Goal: Communication & Community: Answer question/provide support

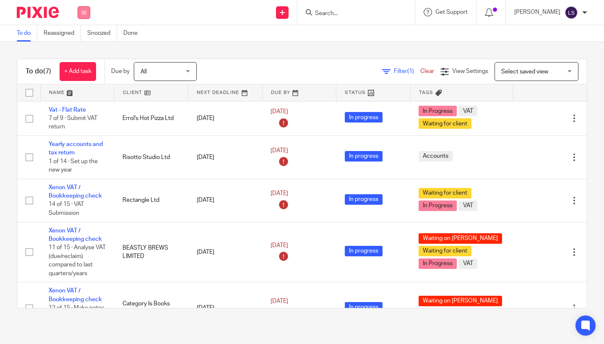
click at [84, 7] on button at bounding box center [84, 12] width 13 height 13
click at [78, 51] on link "Email" at bounding box center [80, 51] width 14 height 6
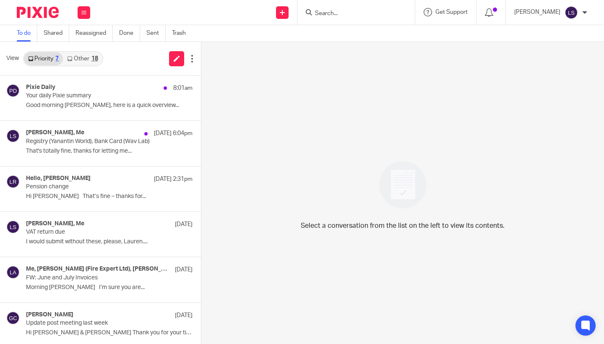
click at [86, 57] on link "Other 18" at bounding box center [82, 58] width 39 height 13
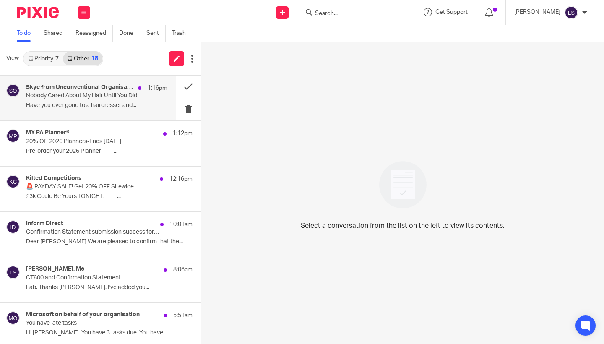
click at [86, 102] on p "Have you ever gone to a hairdresser and..." at bounding box center [96, 105] width 141 height 7
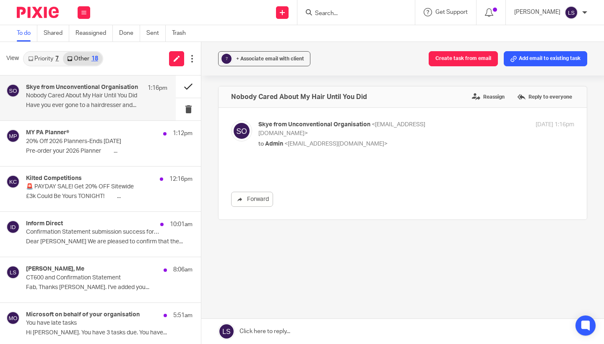
click at [181, 88] on button at bounding box center [188, 87] width 25 height 22
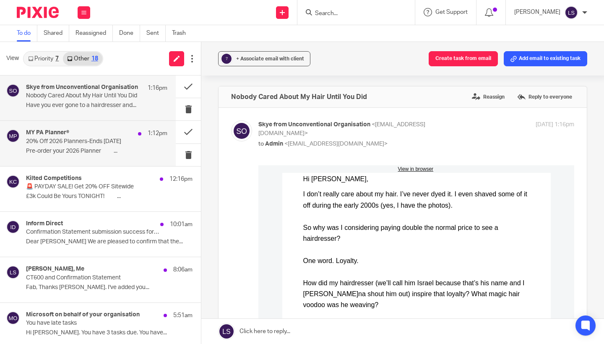
click at [119, 129] on div "MY PA Planner® 1:12pm 20% Off 2026 Planners-Ends 27th Aug Pre-order your 2026 P…" at bounding box center [96, 143] width 141 height 28
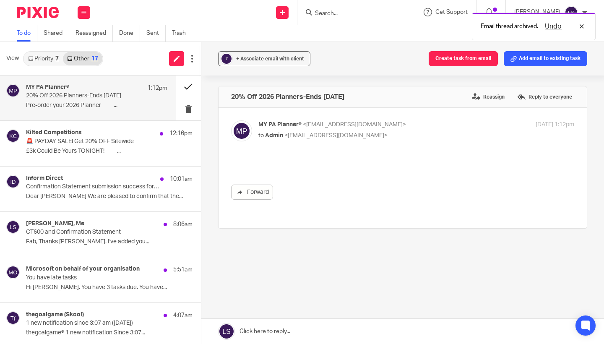
click at [179, 89] on button at bounding box center [188, 87] width 25 height 22
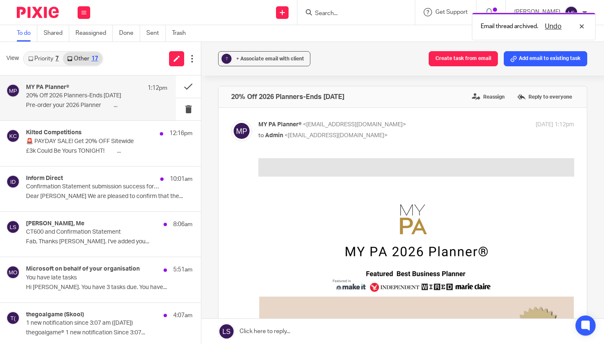
click at [123, 88] on div "MY PA Planner® 1:12pm" at bounding box center [96, 88] width 141 height 8
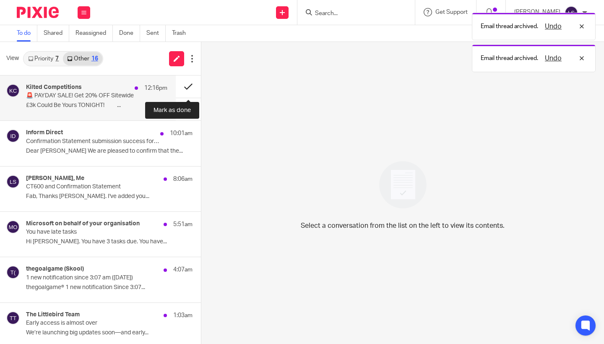
click at [182, 84] on button at bounding box center [188, 87] width 25 height 22
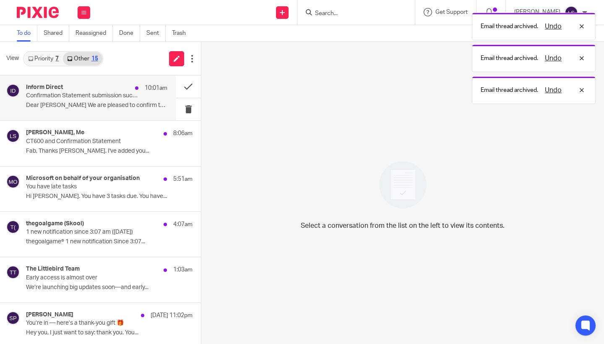
click at [130, 90] on div "Inform Direct 10:01am" at bounding box center [96, 88] width 141 height 8
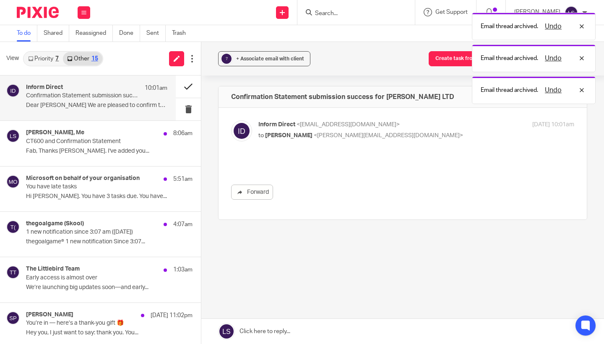
click at [181, 87] on button at bounding box center [188, 87] width 25 height 22
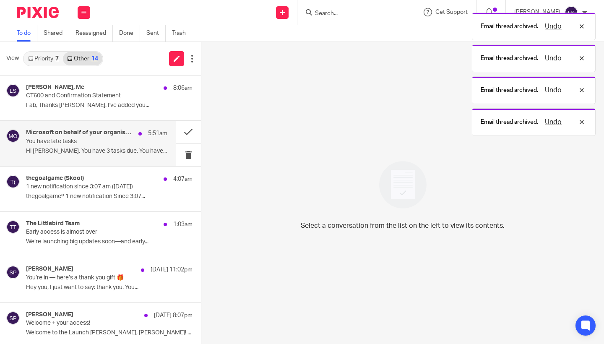
click at [97, 145] on div "Microsoft on behalf of your organisation 5:51am You have late tasks Hi Lauren. …" at bounding box center [96, 143] width 141 height 28
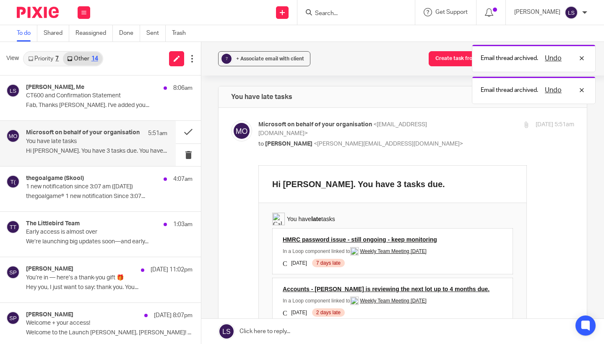
click at [261, 263] on td "You have late tasks HMRC password issue - still ongoing - keep monitoring In a …" at bounding box center [393, 315] width 268 height 224
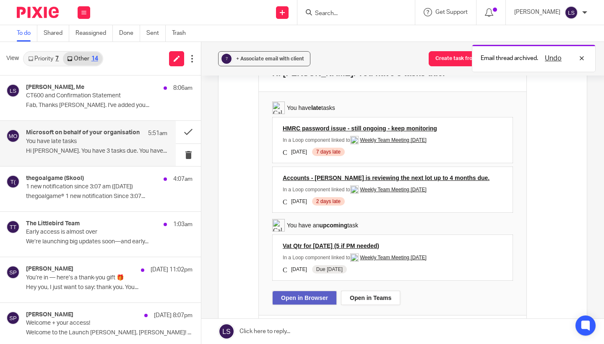
scroll to position [113, 0]
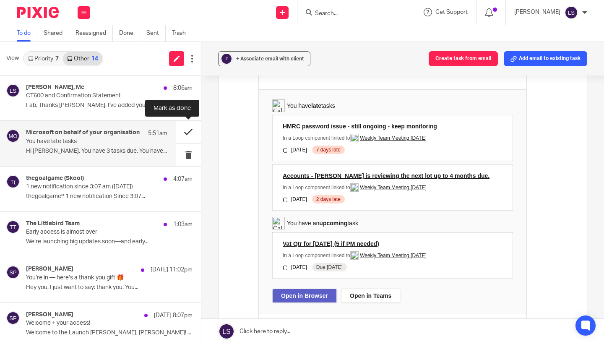
click at [190, 131] on button at bounding box center [188, 132] width 25 height 22
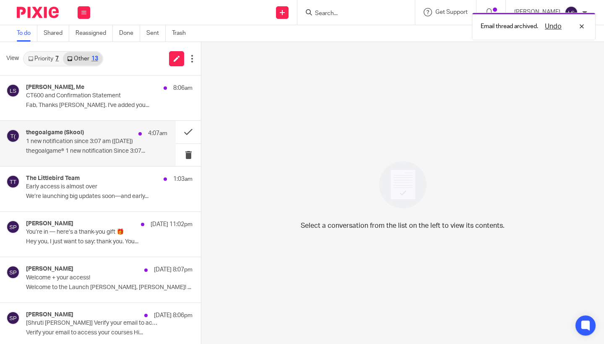
click at [97, 144] on p "1 new notification since 3:07 am (Aug 22, 2025)" at bounding box center [82, 141] width 113 height 7
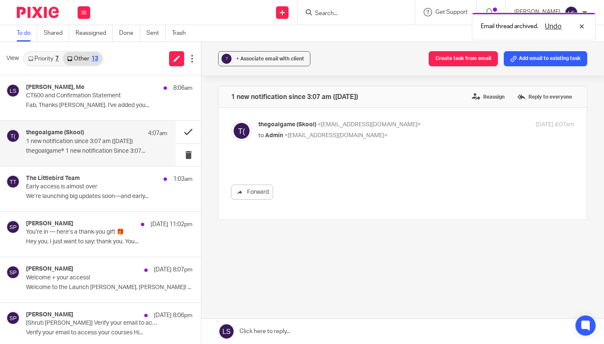
click at [185, 133] on button at bounding box center [188, 132] width 25 height 22
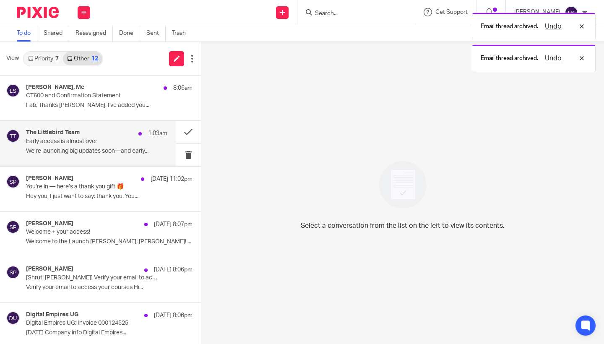
click at [116, 135] on div "The Littlebird Team 1:03am" at bounding box center [96, 133] width 141 height 8
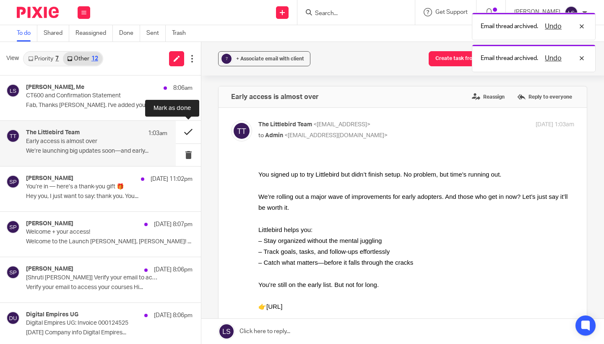
click at [188, 134] on button at bounding box center [188, 132] width 25 height 22
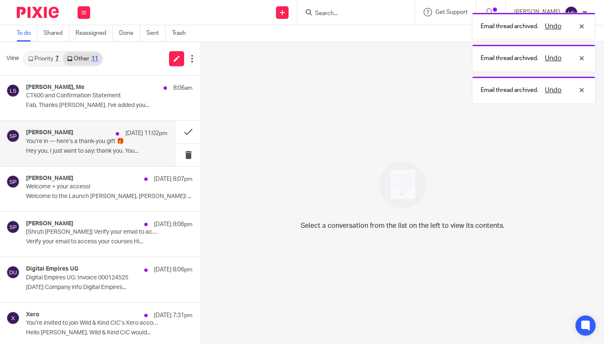
click at [114, 141] on p "You’re in — here’s a thank-you gift 🎁" at bounding box center [82, 141] width 113 height 7
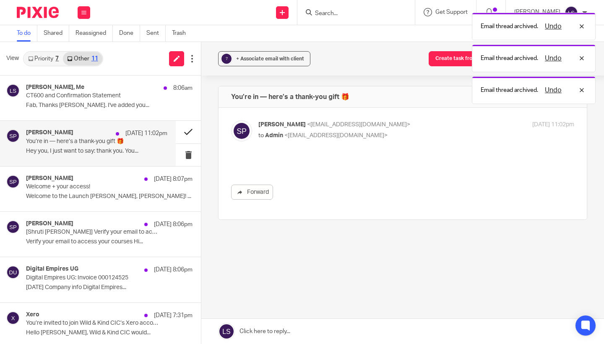
click at [193, 134] on button at bounding box center [188, 132] width 25 height 22
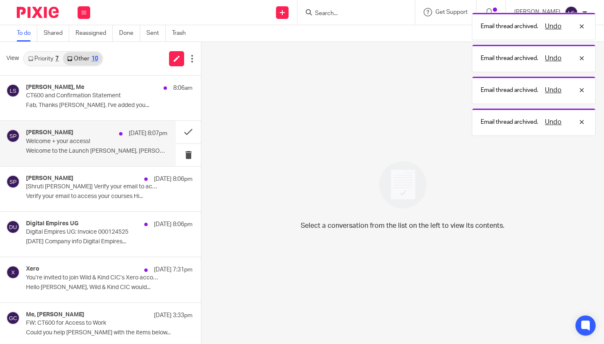
click at [111, 141] on p "Welcome + your access!" at bounding box center [82, 141] width 113 height 7
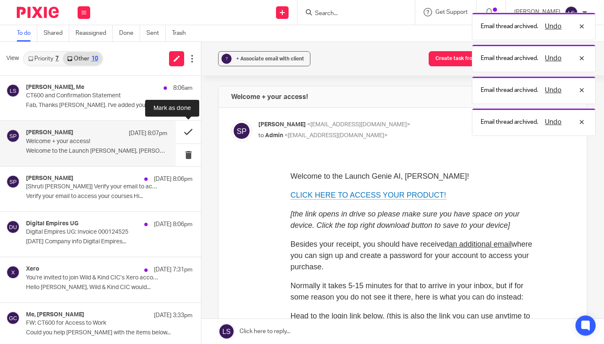
click at [185, 133] on button at bounding box center [188, 132] width 25 height 22
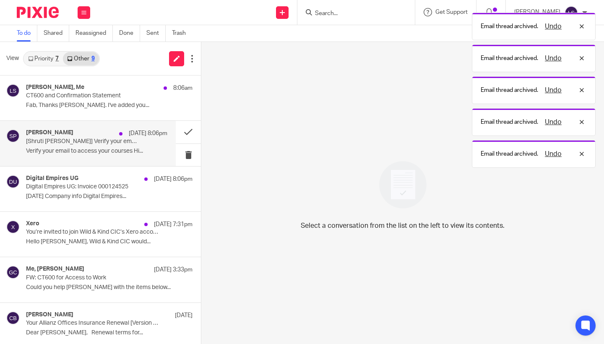
click at [121, 135] on div "21 Aug 8:06pm" at bounding box center [141, 133] width 52 height 8
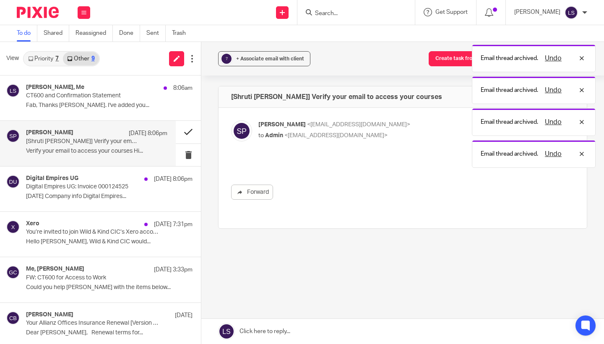
click at [185, 132] on button at bounding box center [188, 132] width 25 height 22
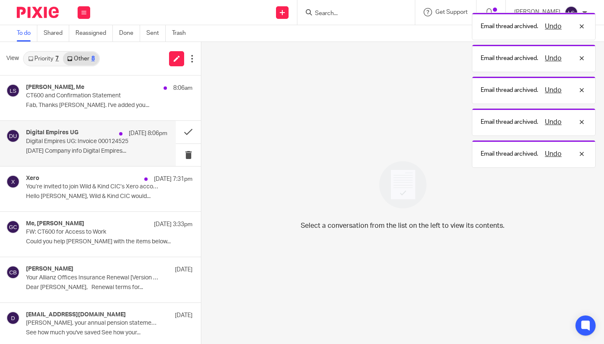
click at [115, 134] on div "21 Aug 8:06pm" at bounding box center [141, 133] width 52 height 8
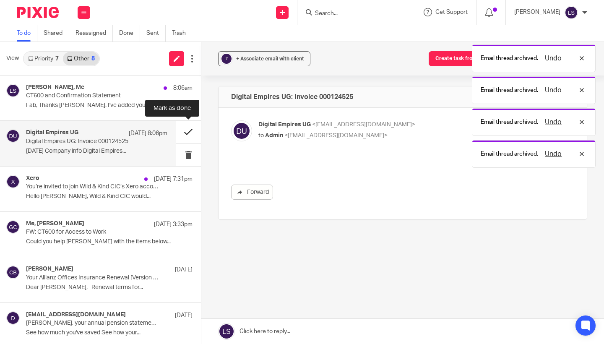
click at [182, 133] on button at bounding box center [188, 132] width 25 height 22
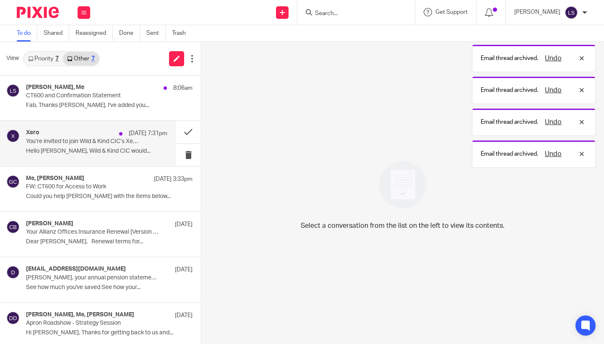
click at [115, 132] on div "[DATE] 7:31pm" at bounding box center [141, 133] width 52 height 8
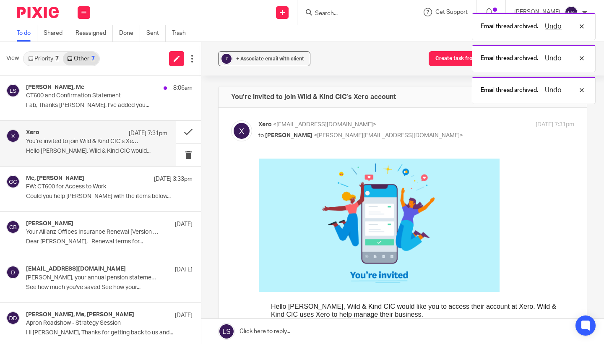
click at [248, 255] on div "Forward" at bounding box center [402, 349] width 343 height 382
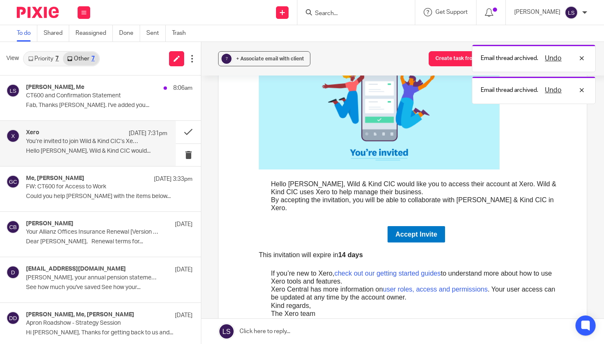
scroll to position [132, 0]
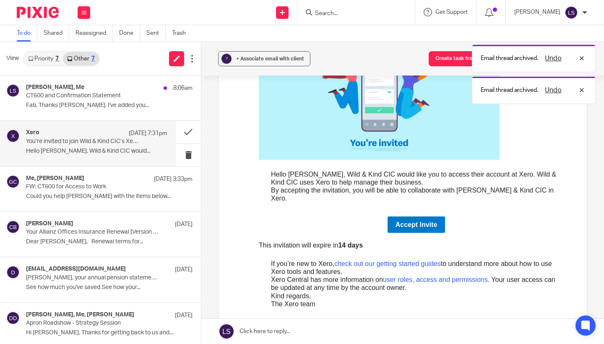
click at [402, 216] on link "Accept Invite" at bounding box center [417, 224] width 58 height 16
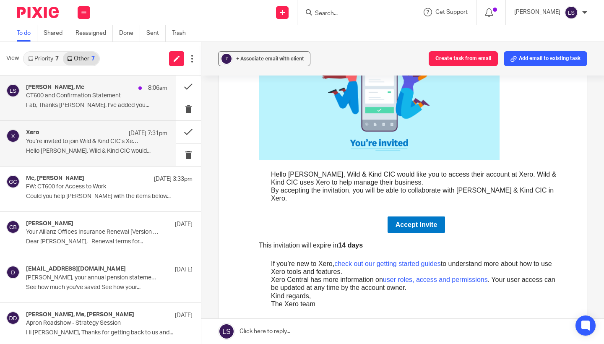
click at [91, 103] on p "Fab, Thanks [PERSON_NAME]. I've added you..." at bounding box center [96, 105] width 141 height 7
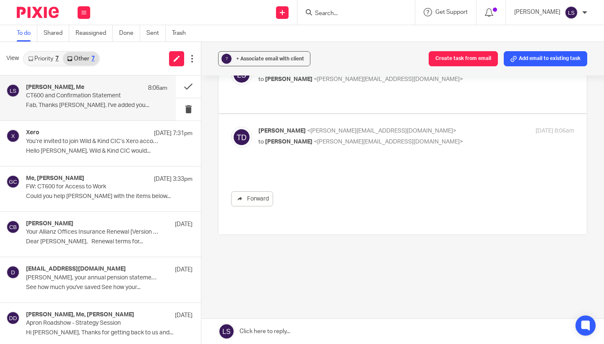
scroll to position [0, 0]
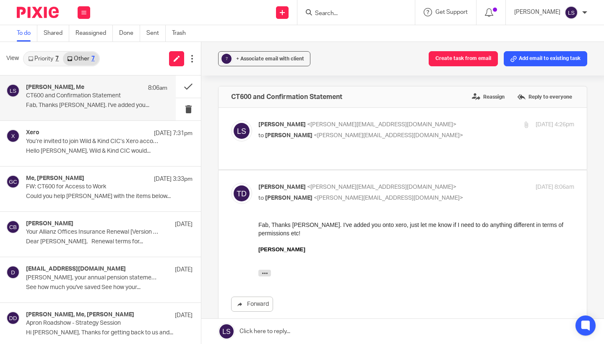
click at [406, 194] on p "to [PERSON_NAME] <[PERSON_NAME][EMAIL_ADDRESS][DOMAIN_NAME]>" at bounding box center [363, 198] width 211 height 9
checkbox input "false"
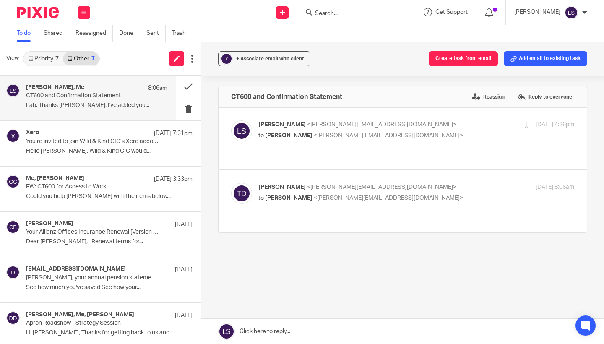
click at [292, 329] on link at bounding box center [402, 331] width 403 height 25
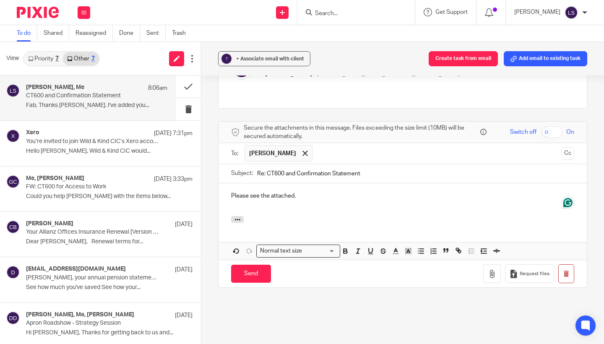
drag, startPoint x: 312, startPoint y: 177, endPoint x: 207, endPoint y: 176, distance: 104.5
click at [207, 176] on div "? + Associate email with client Create task from email Add email to existing ta…" at bounding box center [402, 193] width 403 height 302
click at [279, 192] on p "I have attached everythikng you may need" at bounding box center [402, 196] width 343 height 8
click at [358, 183] on div "I have attached everything you may need" at bounding box center [403, 199] width 368 height 33
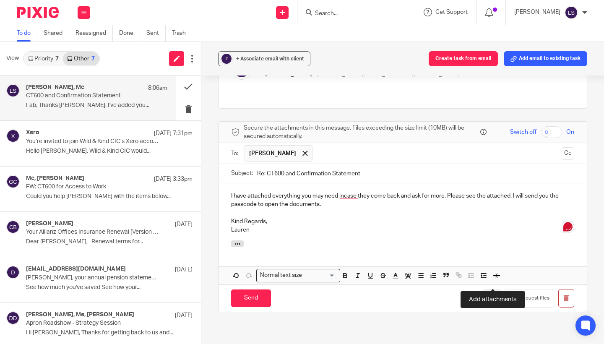
click at [493, 289] on button "button" at bounding box center [492, 298] width 18 height 19
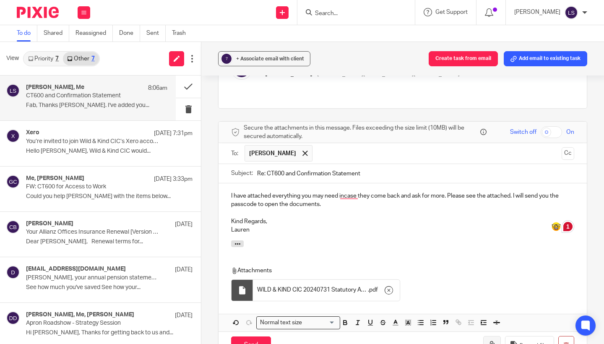
click at [493, 341] on icon "button" at bounding box center [492, 345] width 8 height 8
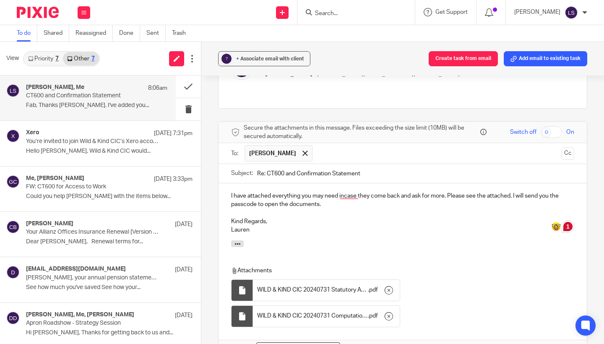
click at [594, 251] on div "? + Associate email with client Create task from email Add email to existing ta…" at bounding box center [402, 193] width 403 height 302
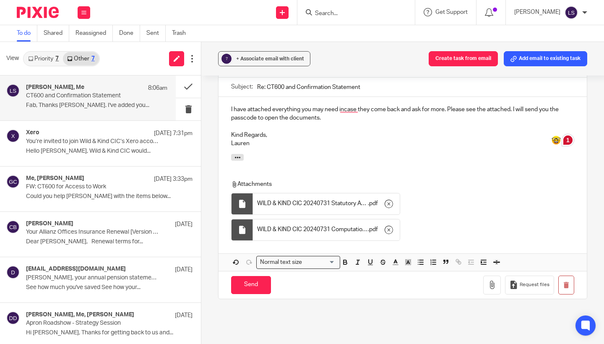
scroll to position [218, 0]
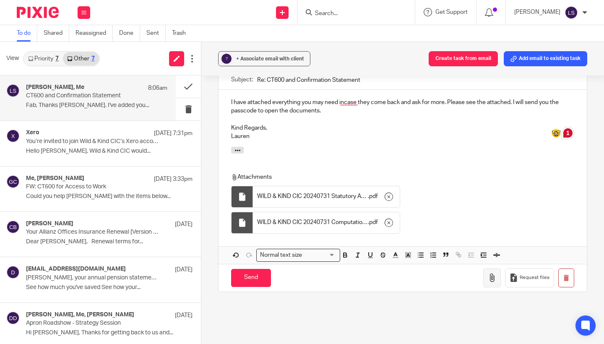
click at [494, 274] on icon "button" at bounding box center [492, 278] width 8 height 8
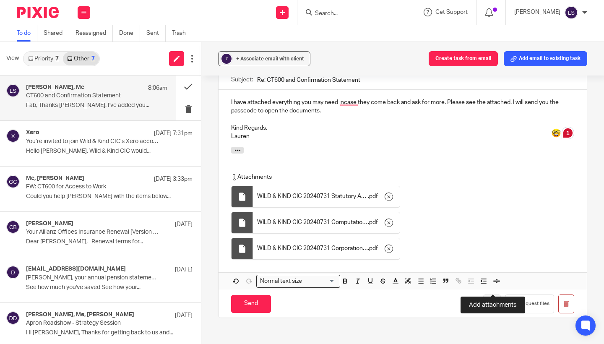
click at [492, 300] on icon "button" at bounding box center [492, 304] width 8 height 8
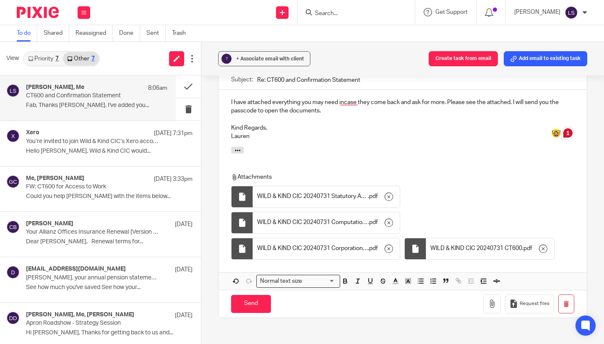
click at [597, 154] on div "? + Associate email with client Create task from email Add email to existing ta…" at bounding box center [402, 193] width 403 height 302
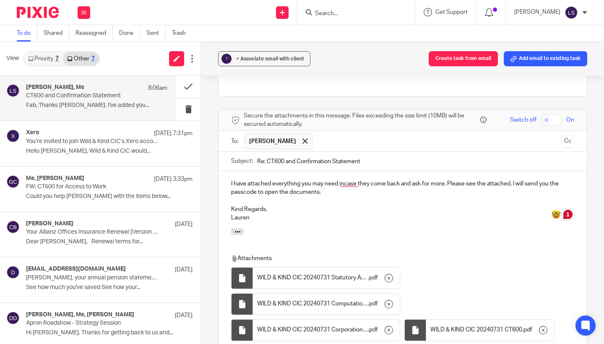
scroll to position [132, 0]
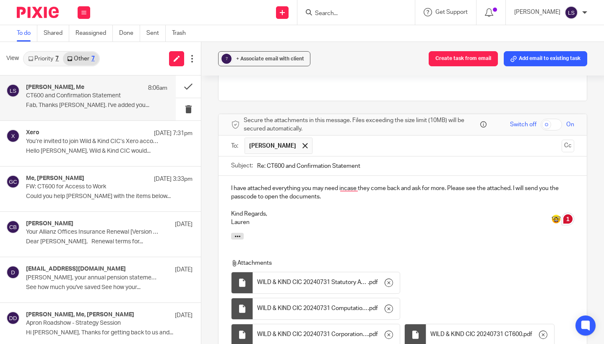
click at [543, 119] on input "checkbox" at bounding box center [551, 125] width 21 height 12
checkbox input "true"
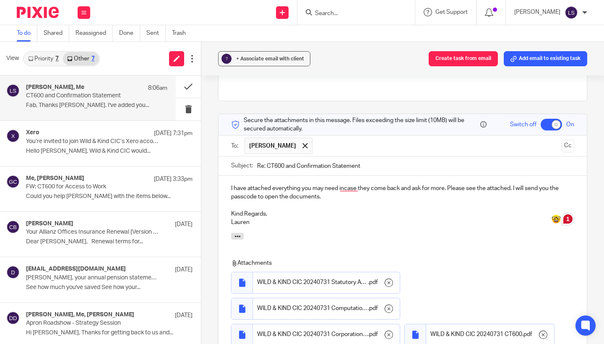
click at [349, 184] on p "I have attached everything you may need incase they come back and ask for more.…" at bounding box center [402, 192] width 343 height 17
click at [340, 218] on p "Lauren" at bounding box center [402, 222] width 343 height 8
click at [599, 156] on div "? + Associate email with client Create task from email Add email to existing ta…" at bounding box center [402, 193] width 403 height 302
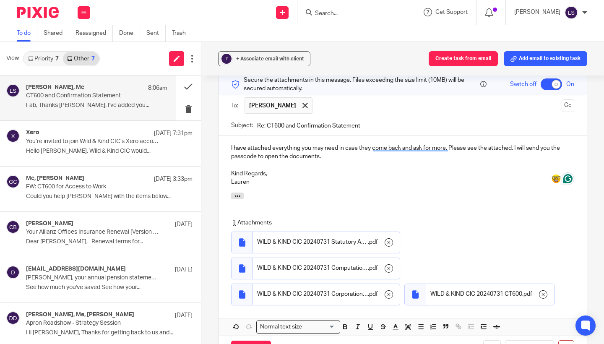
scroll to position [188, 0]
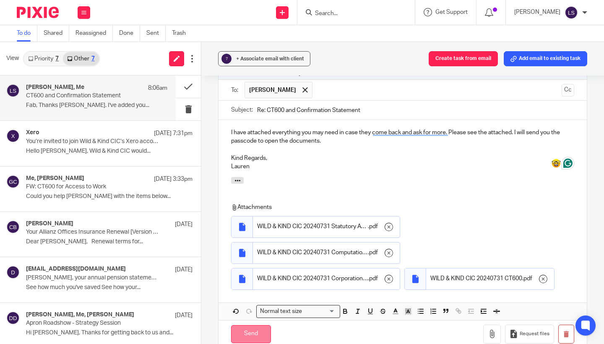
click at [256, 325] on input "Send" at bounding box center [251, 334] width 40 height 18
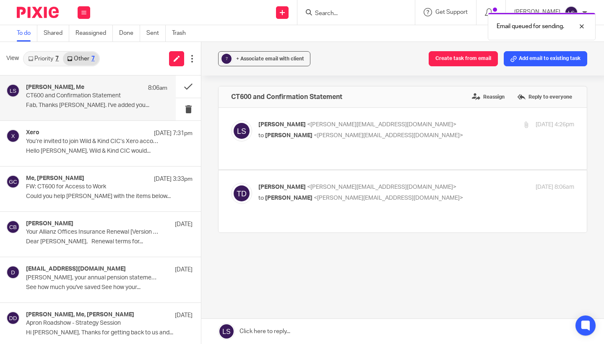
scroll to position [0, 0]
click at [156, 36] on link "Sent" at bounding box center [155, 33] width 19 height 16
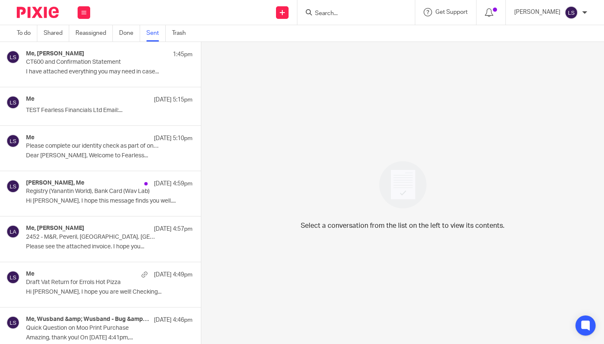
click at [108, 62] on p "CT600 and Confirmation Statement" at bounding box center [92, 62] width 133 height 7
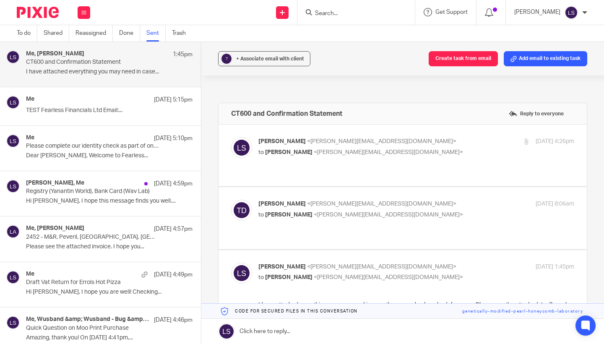
click at [417, 263] on p "Lauren Simmons <lauren@fearlessfinancials.co.uk>" at bounding box center [363, 267] width 211 height 9
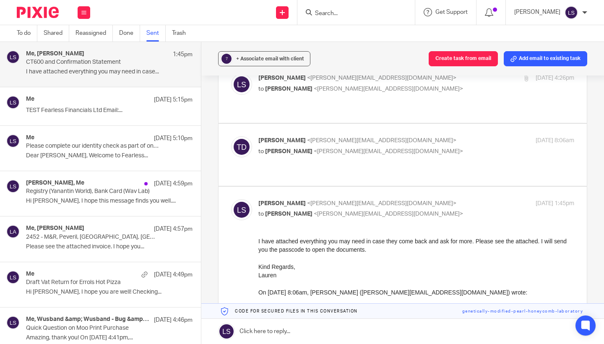
click at [420, 199] on p "Lauren Simmons <lauren@fearlessfinancials.co.uk>" at bounding box center [363, 203] width 211 height 9
checkbox input "false"
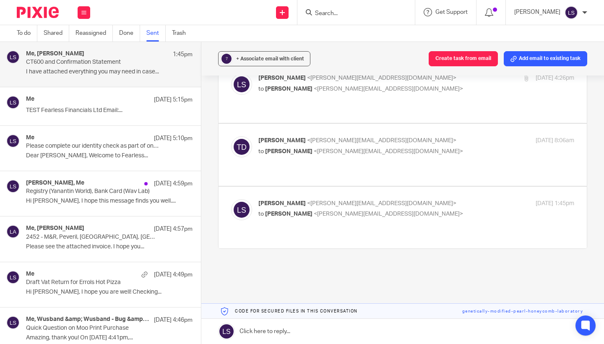
scroll to position [49, 0]
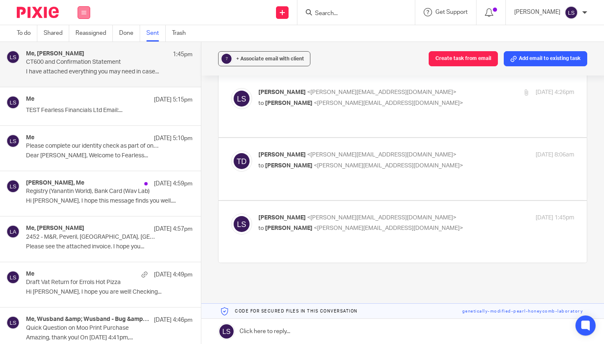
click at [84, 16] on button at bounding box center [84, 12] width 13 height 13
click at [81, 49] on link "Email" at bounding box center [80, 51] width 15 height 6
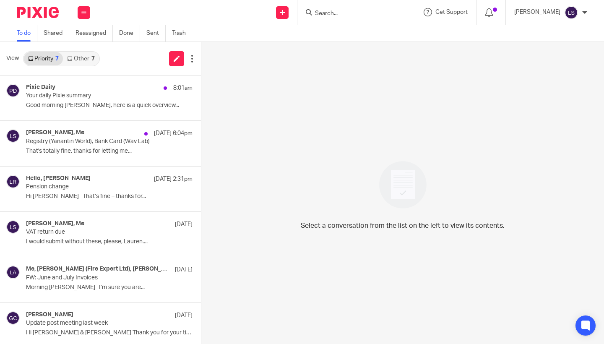
click at [95, 57] on link "Other 7" at bounding box center [81, 58] width 36 height 13
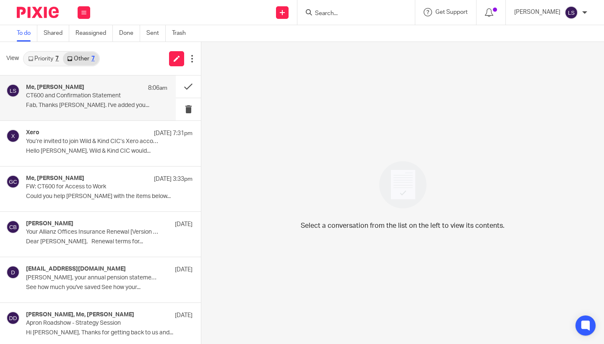
click at [74, 96] on p "CT600 and Confirmation Statement" at bounding box center [82, 95] width 113 height 7
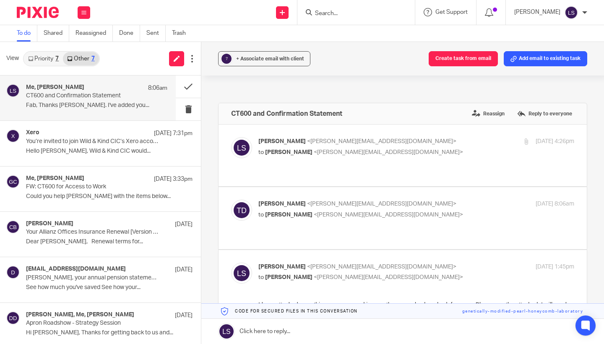
click at [231, 262] on input "checkbox" at bounding box center [231, 262] width 0 height 0
checkbox input "false"
click at [421, 211] on p "to [PERSON_NAME] <[PERSON_NAME][EMAIL_ADDRESS][DOMAIN_NAME]>" at bounding box center [363, 215] width 211 height 9
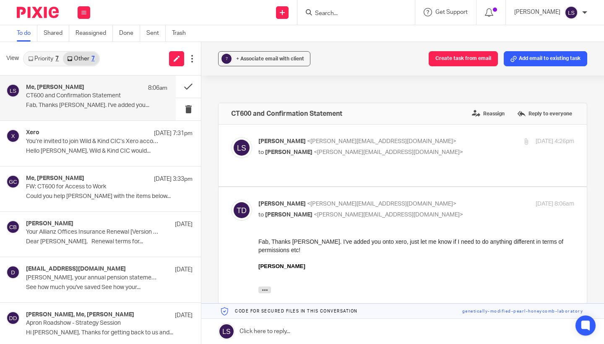
click at [421, 211] on p "to [PERSON_NAME] <[PERSON_NAME][EMAIL_ADDRESS][DOMAIN_NAME]>" at bounding box center [363, 215] width 211 height 9
checkbox input "false"
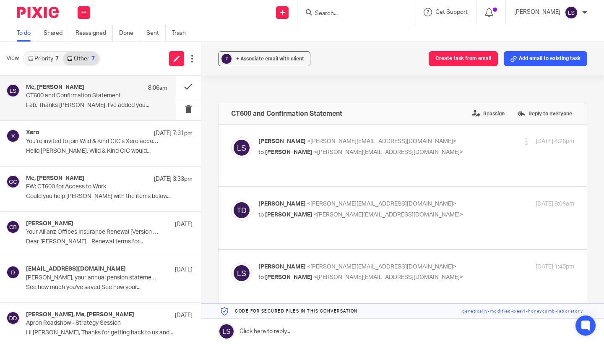
click at [425, 250] on label at bounding box center [403, 281] width 368 height 62
click at [231, 262] on input "checkbox" at bounding box center [231, 262] width 0 height 0
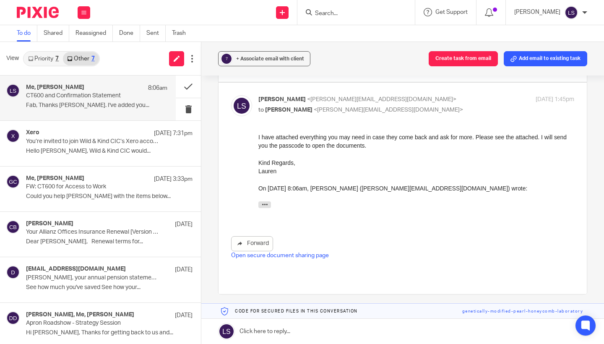
scroll to position [170, 0]
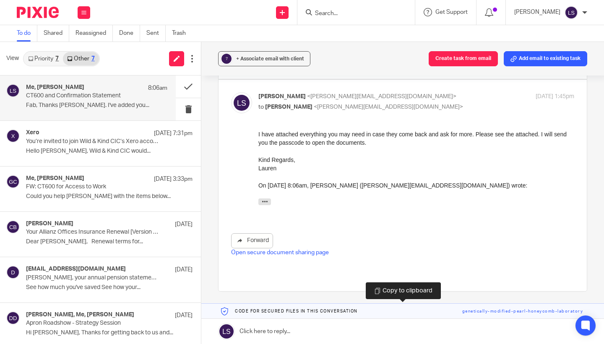
click at [482, 310] on link at bounding box center [402, 311] width 403 height 15
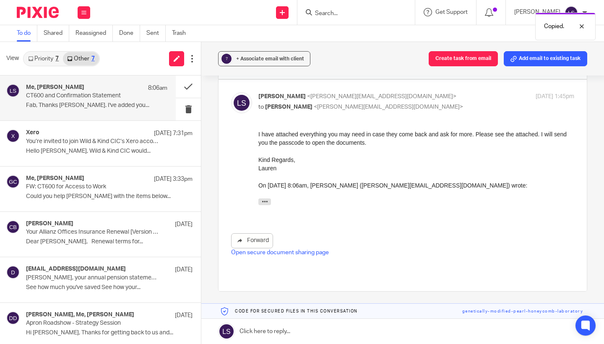
click at [300, 250] on link "Open secure document sharing page" at bounding box center [280, 253] width 98 height 6
click at [352, 148] on div "I have attached everything you may need in case they come back and ask for more…" at bounding box center [416, 174] width 316 height 88
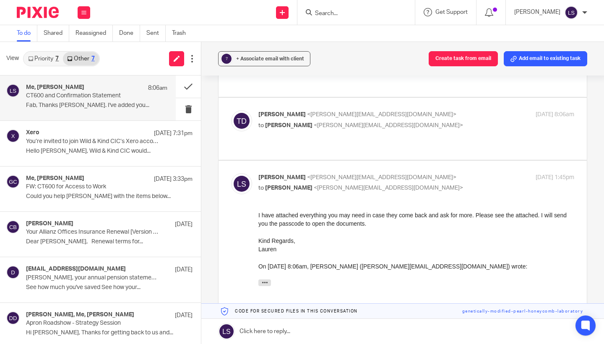
click at [409, 161] on label at bounding box center [403, 267] width 368 height 212
click at [231, 173] on input "checkbox" at bounding box center [231, 173] width 0 height 0
checkbox input "false"
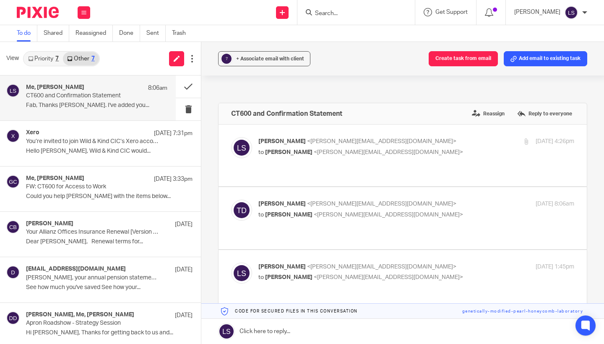
scroll to position [0, 0]
click at [416, 157] on div "[PERSON_NAME] <[EMAIL_ADDRESS][DOMAIN_NAME]> to [PERSON_NAME] <[PERSON_NAME][EM…" at bounding box center [416, 147] width 316 height 21
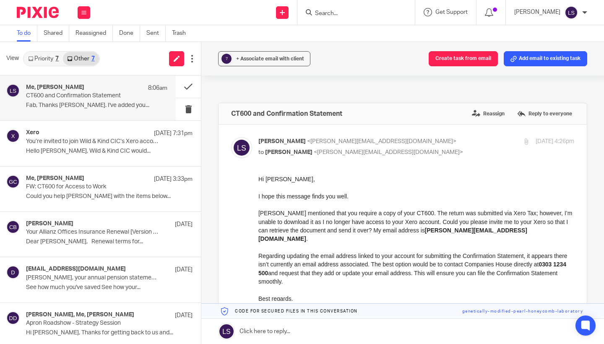
click at [416, 157] on div "[PERSON_NAME] <[EMAIL_ADDRESS][DOMAIN_NAME]> to [PERSON_NAME] <[PERSON_NAME][EM…" at bounding box center [416, 147] width 316 height 21
checkbox input "false"
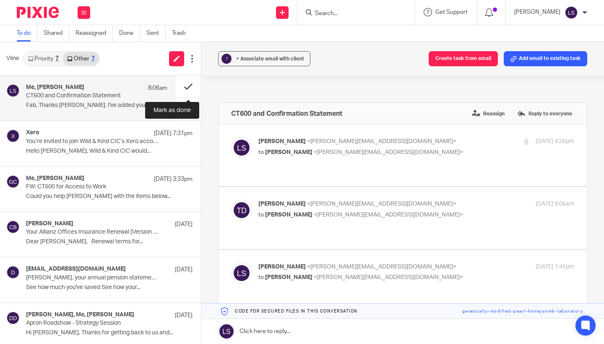
click at [189, 87] on button at bounding box center [188, 87] width 25 height 22
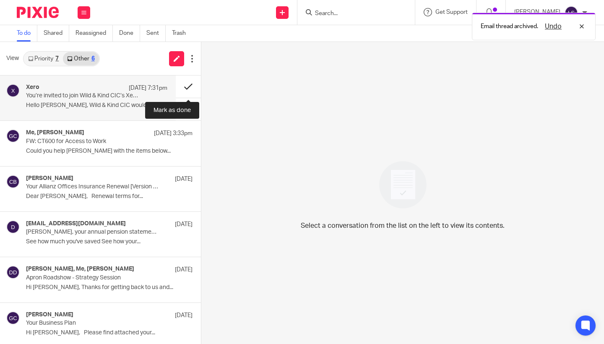
click at [189, 86] on button at bounding box center [188, 87] width 25 height 22
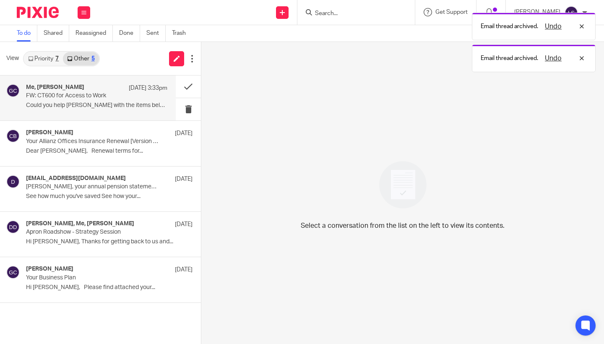
click at [108, 90] on div "Me, [PERSON_NAME] [DATE] 3:33pm" at bounding box center [96, 88] width 141 height 8
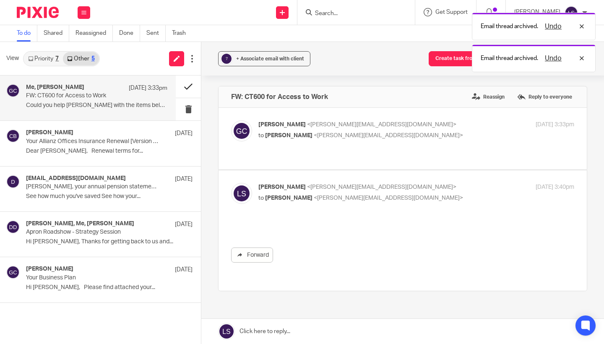
click at [185, 86] on button at bounding box center [188, 87] width 25 height 22
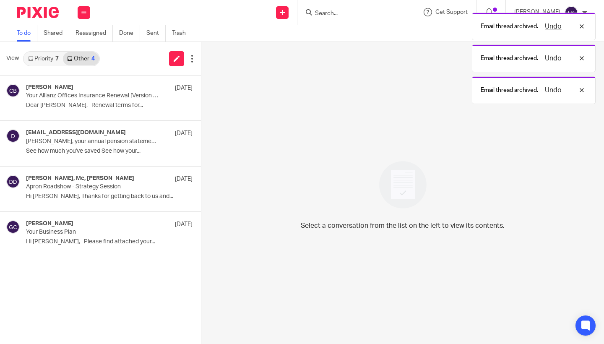
click at [96, 60] on link "Other 4" at bounding box center [81, 58] width 36 height 13
click at [47, 57] on link "Priority 7" at bounding box center [43, 58] width 39 height 13
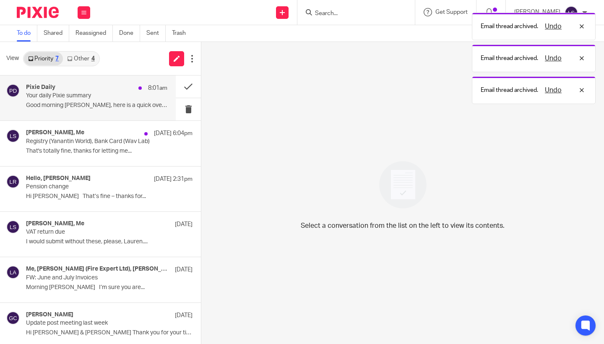
click at [76, 96] on p "Your daily Pixie summary" at bounding box center [82, 95] width 113 height 7
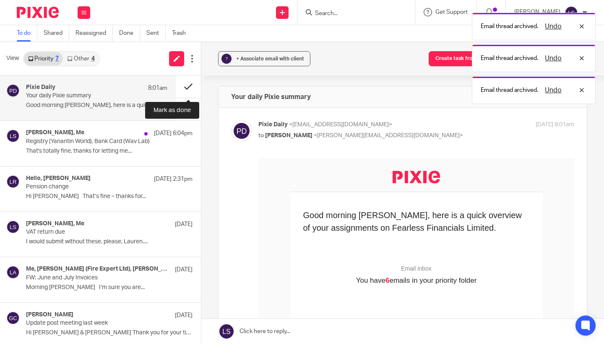
click at [185, 84] on button at bounding box center [188, 87] width 25 height 22
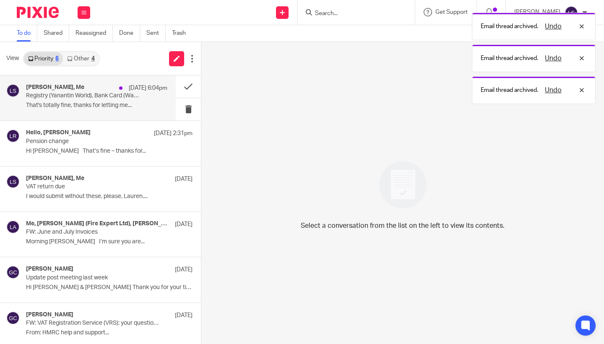
click at [106, 95] on p "Registry (Yanantin World), Bank Card (Wav Lab)" at bounding box center [82, 95] width 113 height 7
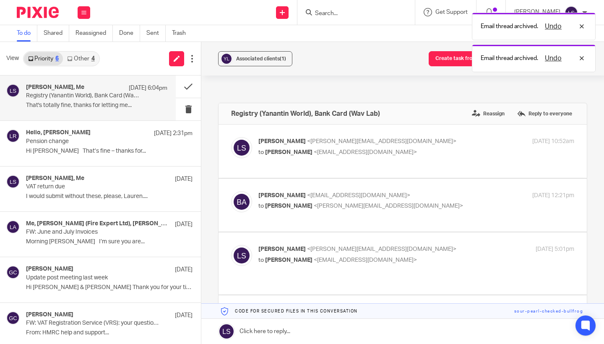
click at [596, 193] on div "Associated clients (1) Create task from email Add email to existing task Regist…" at bounding box center [402, 193] width 403 height 302
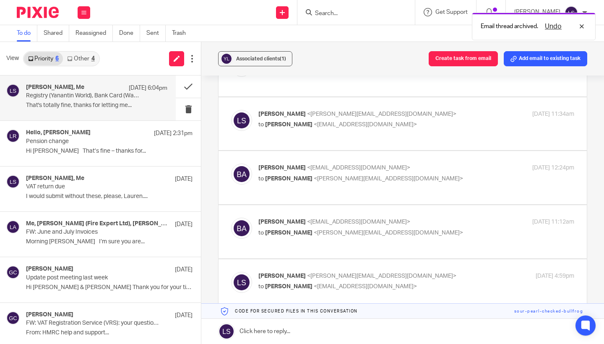
scroll to position [268, 0]
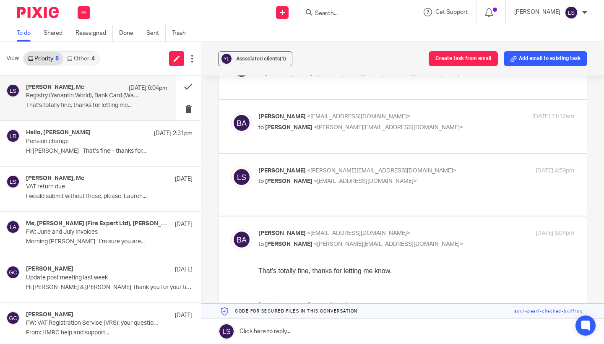
click at [438, 229] on p "[PERSON_NAME] <[EMAIL_ADDRESS][DOMAIN_NAME]>" at bounding box center [363, 233] width 211 height 9
checkbox input "false"
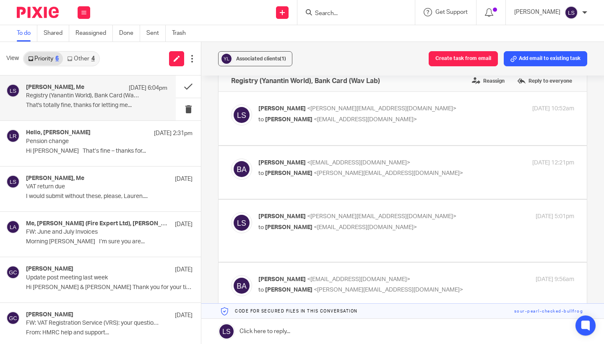
scroll to position [15, 0]
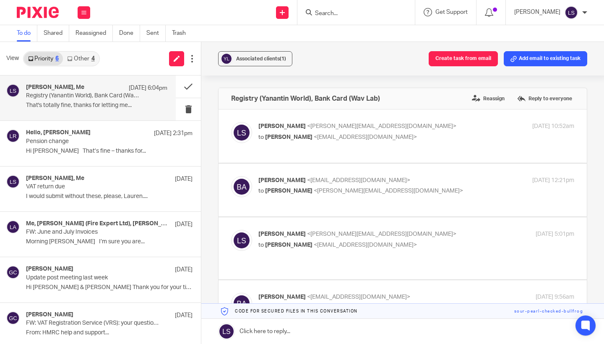
click at [358, 1] on div at bounding box center [355, 12] width 117 height 25
